Goal: Check status

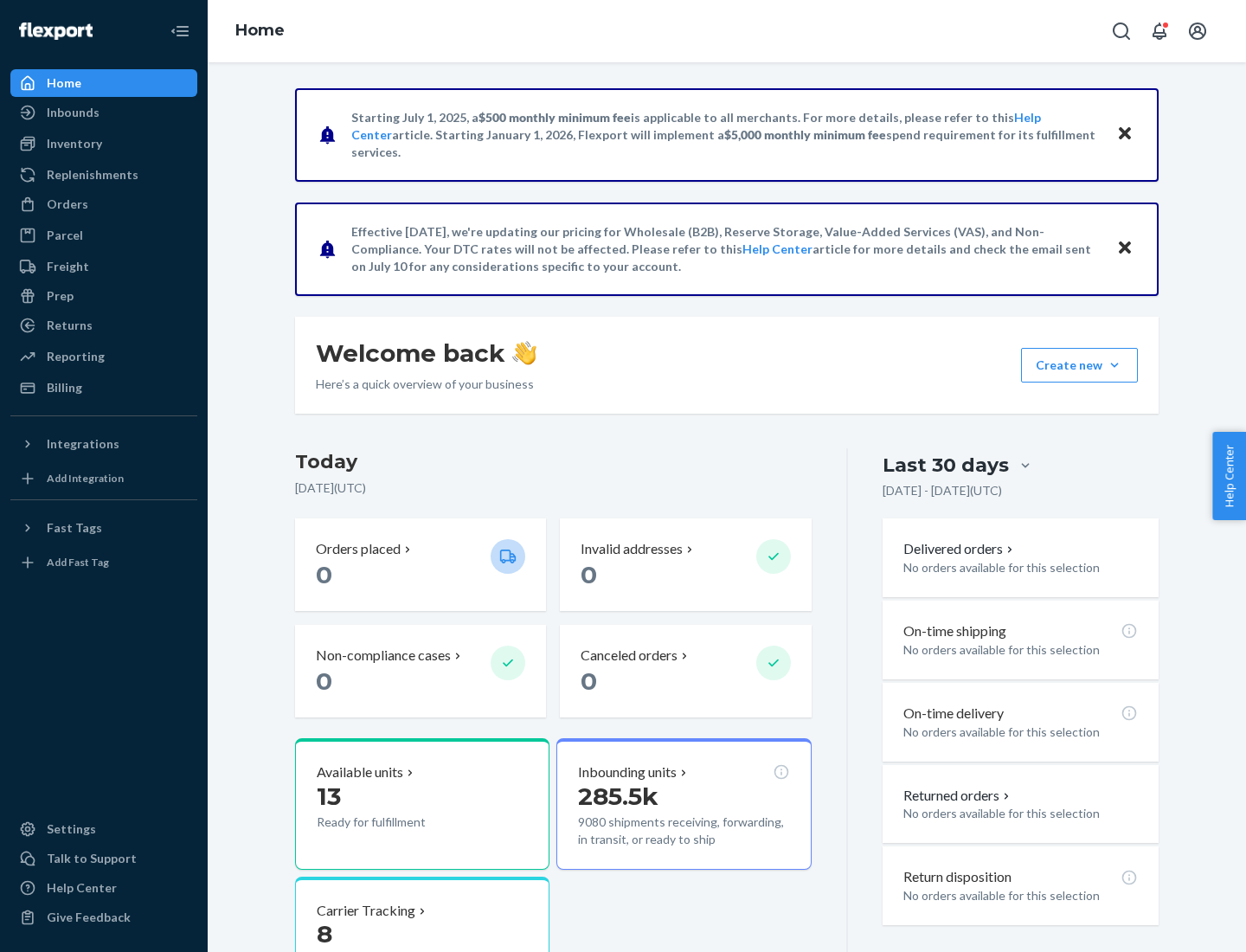
click at [1115, 365] on button "Create new Create new inbound Create new order Create new product" at bounding box center [1079, 365] width 117 height 35
click at [72, 112] on div "Inbounds" at bounding box center [72, 112] width 53 height 17
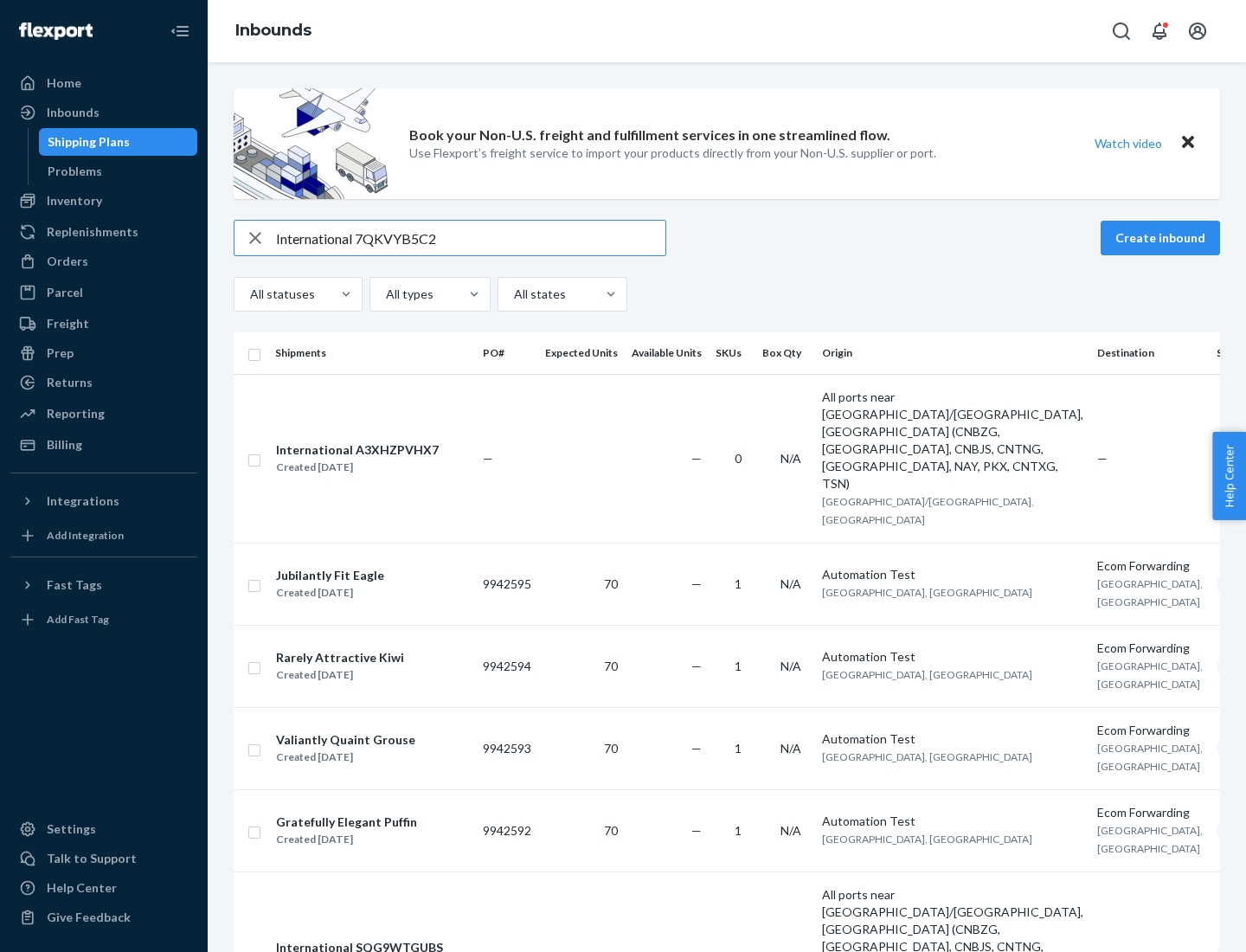
type input "International 7QKVYB5C29"
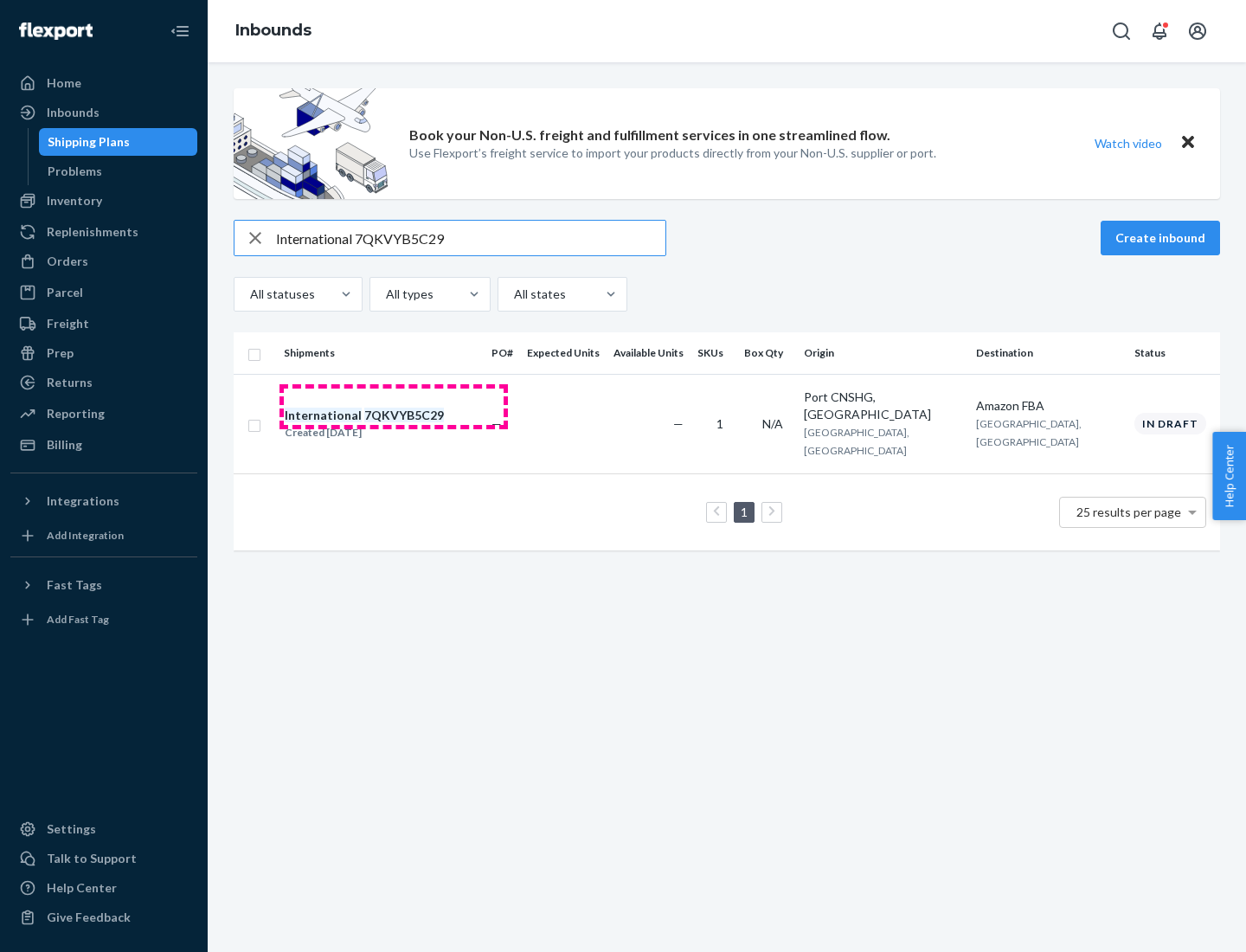
click at [393, 424] on div "Created [DATE]" at bounding box center [364, 433] width 159 height 17
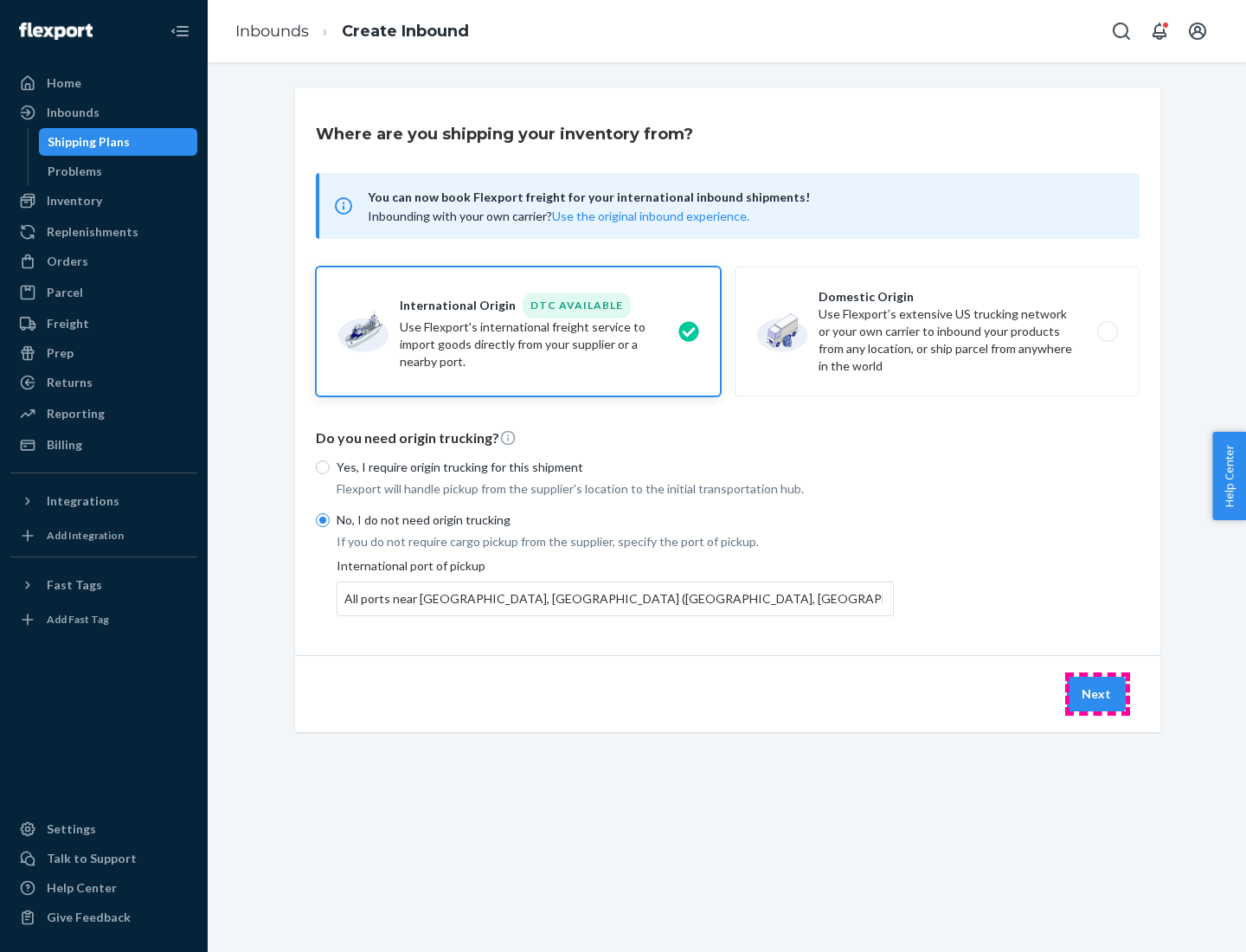
click at [1097, 693] on button "Next" at bounding box center [1096, 694] width 59 height 35
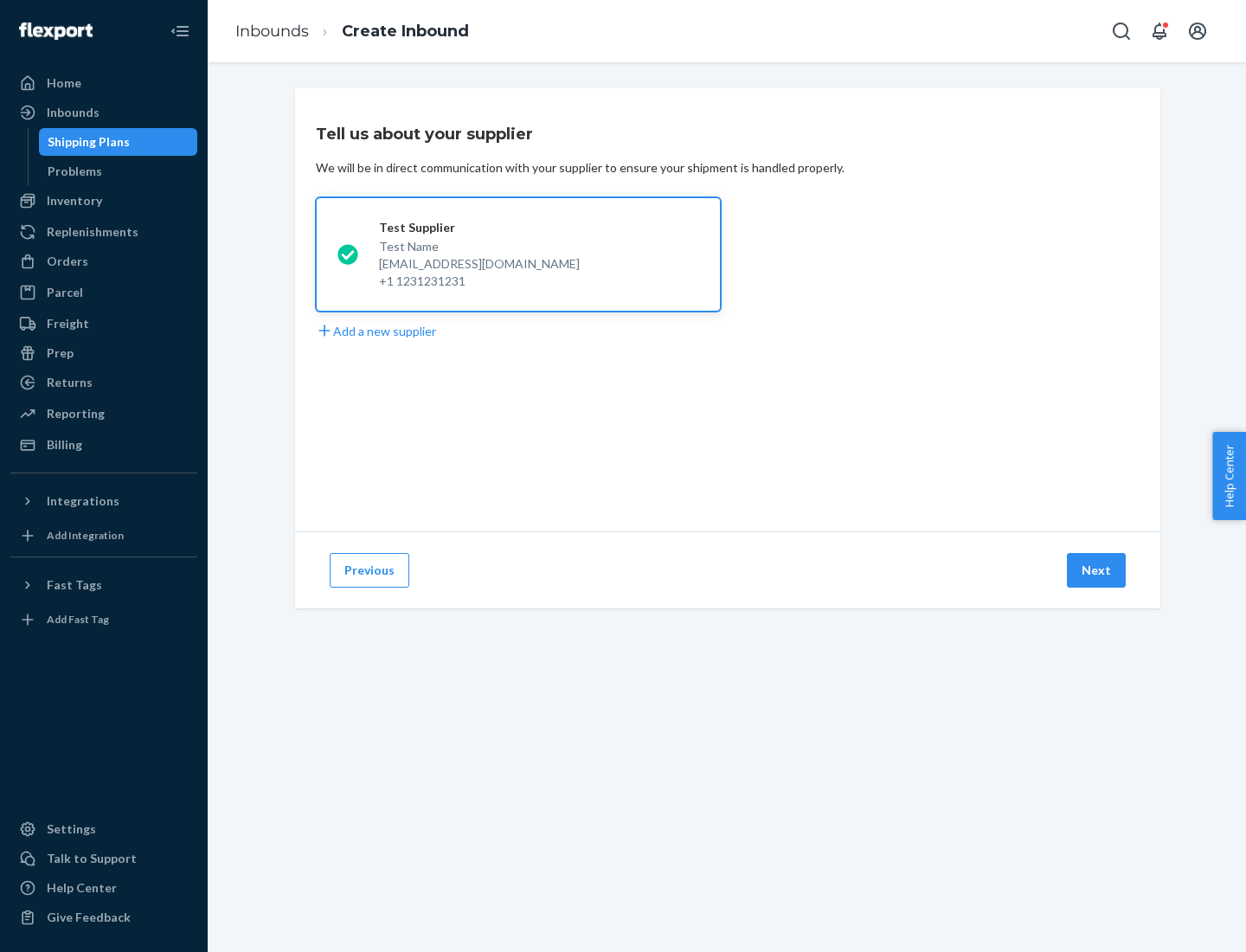
click at [1097, 570] on button "Next" at bounding box center [1096, 570] width 59 height 35
